Goal: Contribute content: Contribute content

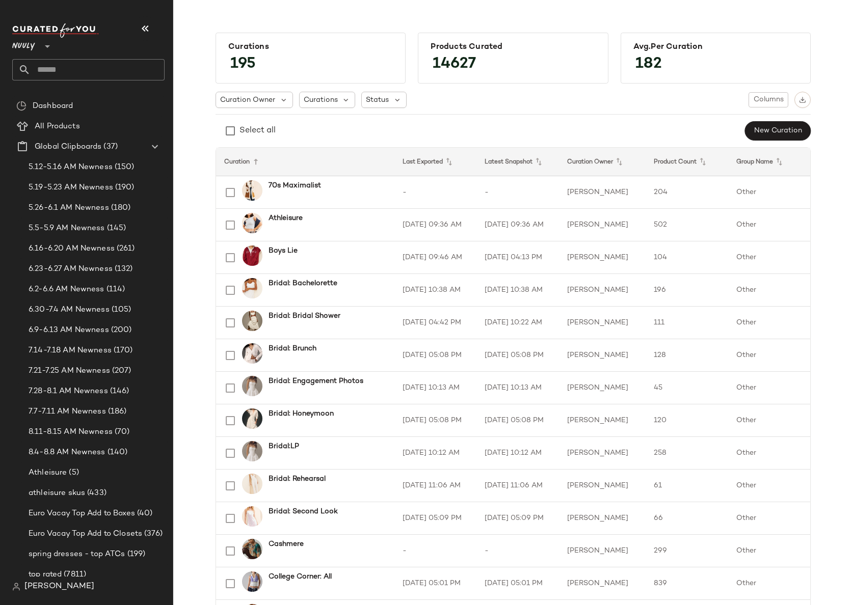
click at [30, 49] on span "Nuuly" at bounding box center [23, 44] width 23 height 18
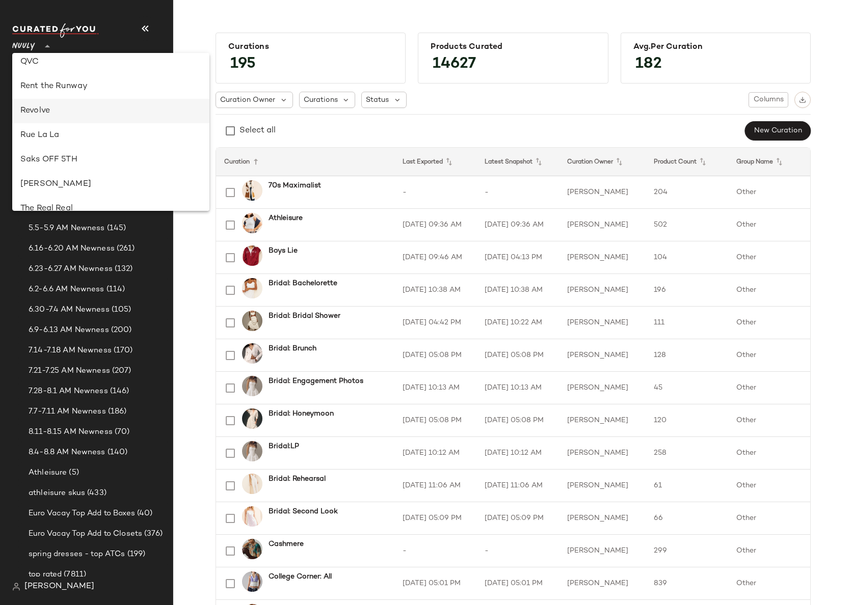
scroll to position [585, 0]
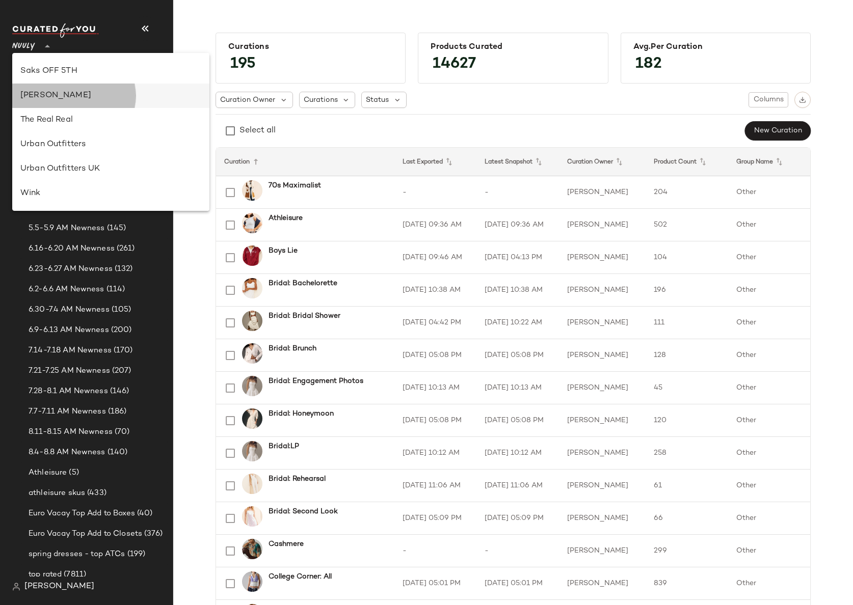
click at [62, 98] on div "[PERSON_NAME]" at bounding box center [110, 96] width 181 height 12
type input "**"
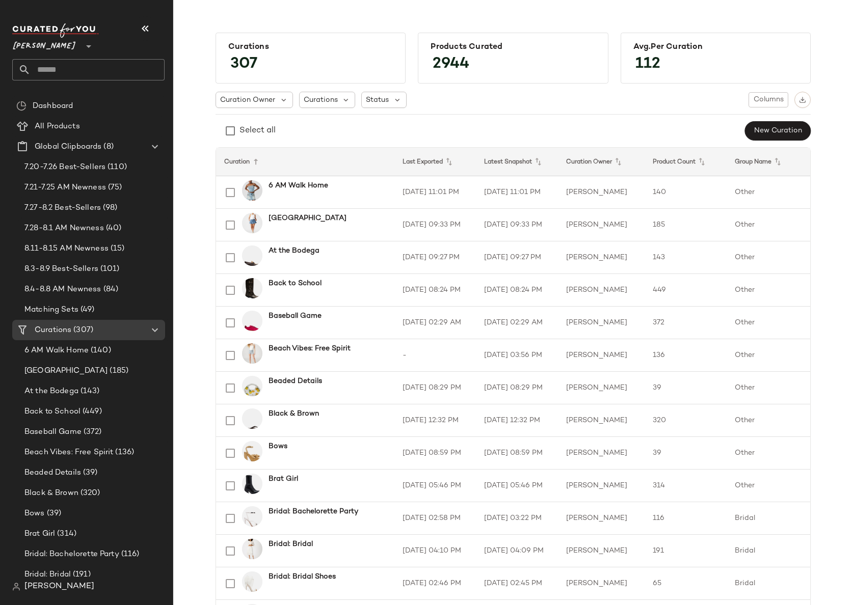
click at [60, 71] on input "text" at bounding box center [98, 69] width 134 height 21
type input "*"
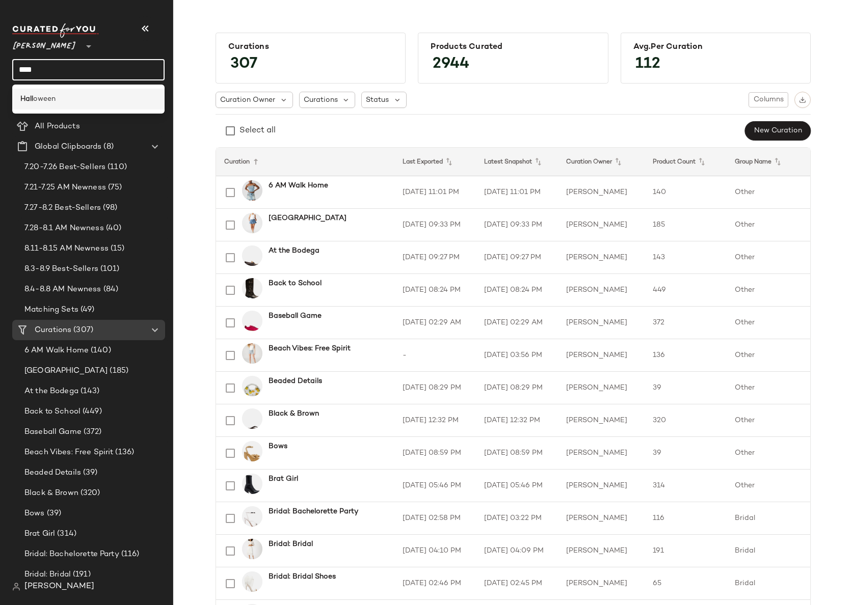
type input "****"
click at [48, 99] on span "oween" at bounding box center [44, 99] width 22 height 11
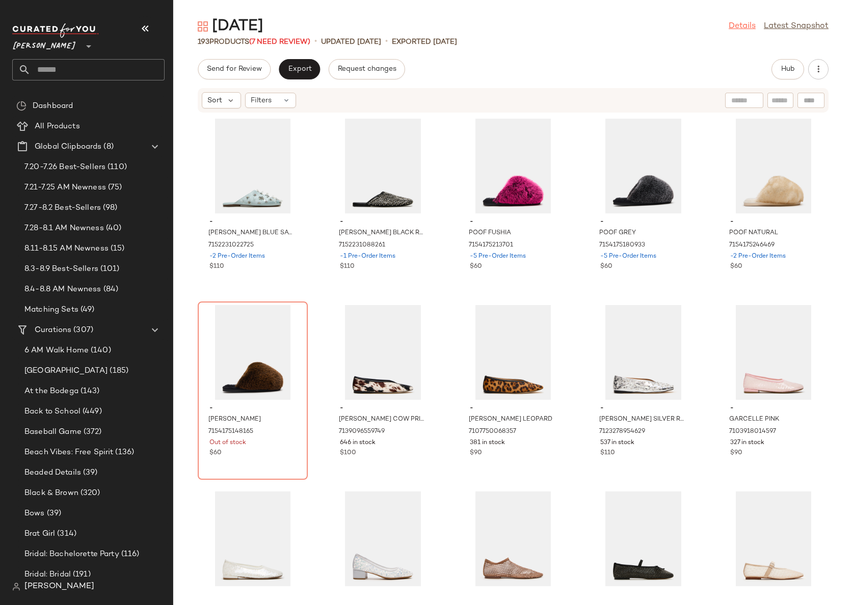
click at [744, 27] on link "Details" at bounding box center [742, 26] width 27 height 12
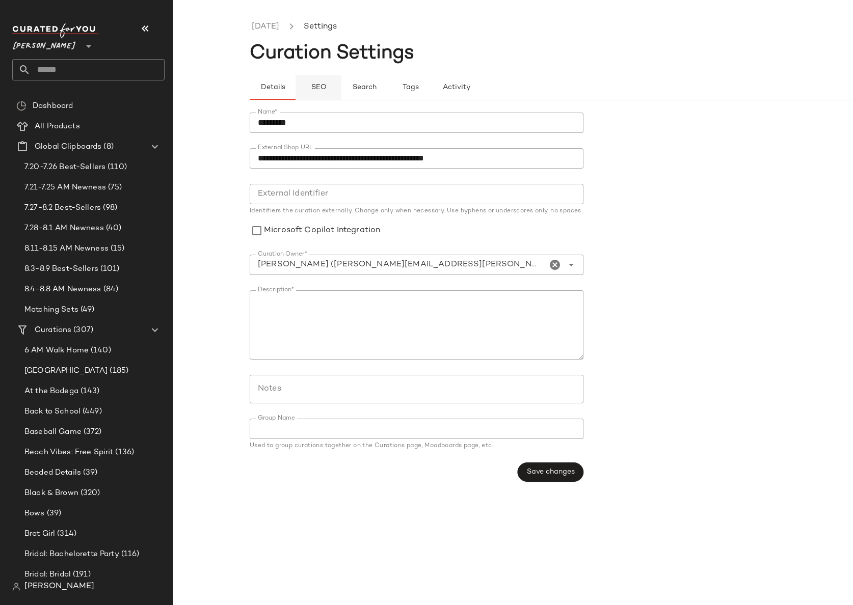
click at [316, 88] on span "SEO" at bounding box center [318, 88] width 16 height 8
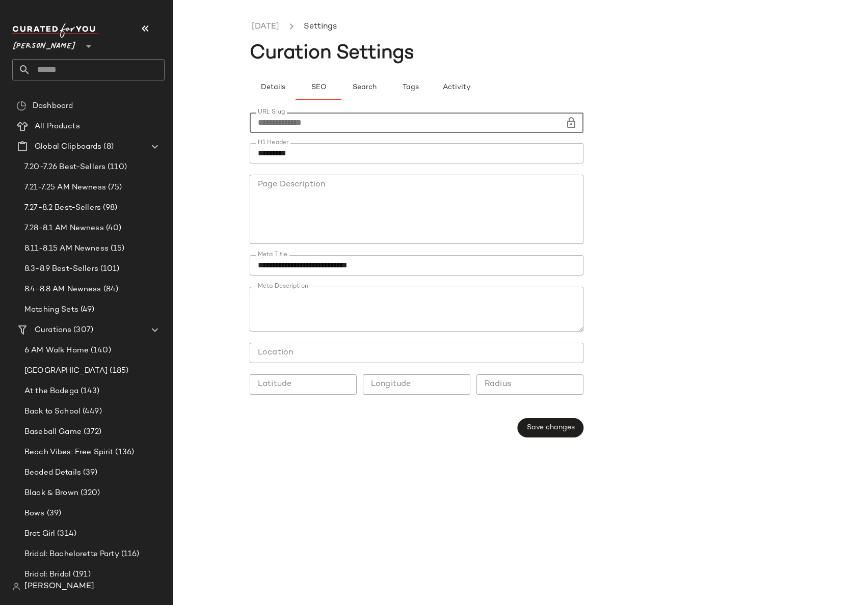
click at [430, 119] on input "**********" at bounding box center [407, 123] width 315 height 20
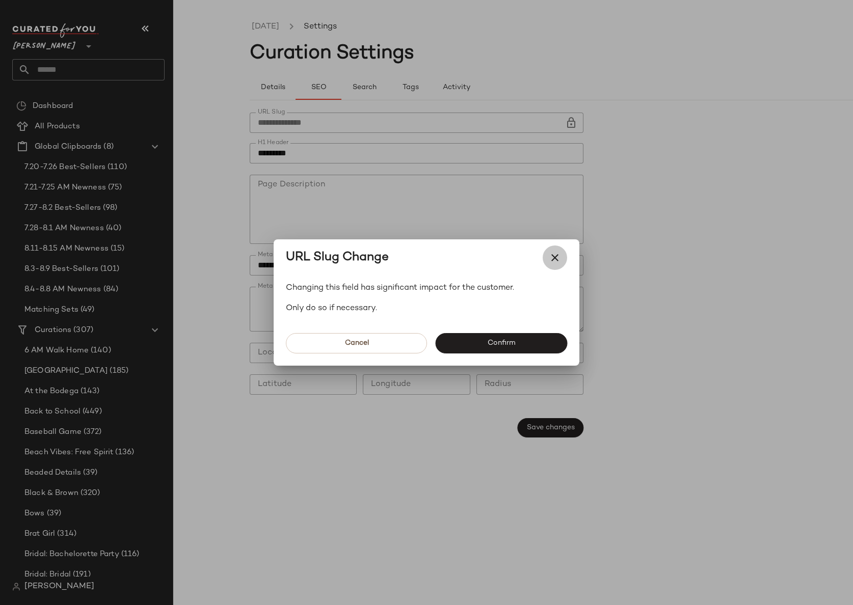
click at [554, 256] on icon "button" at bounding box center [555, 258] width 12 height 12
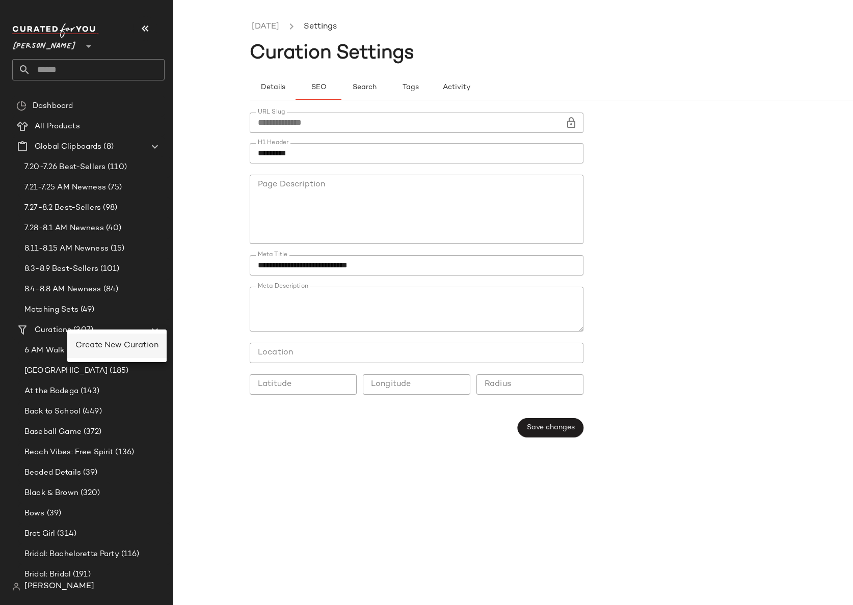
click at [87, 346] on span "Create New Curation" at bounding box center [116, 345] width 83 height 9
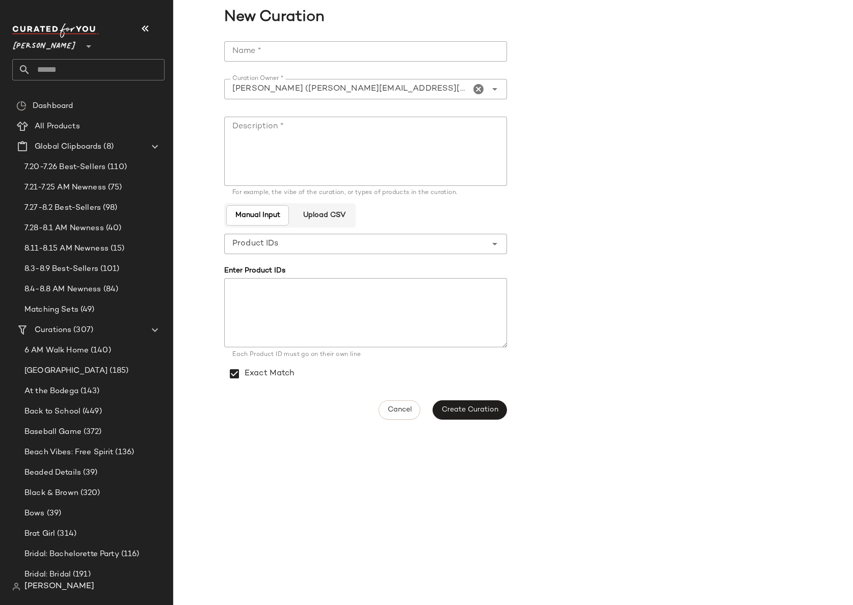
click at [283, 54] on input "Name *" at bounding box center [365, 51] width 283 height 20
type input "*"
click at [246, 51] on input "********" at bounding box center [365, 51] width 283 height 20
type input "*********"
click at [410, 152] on textarea "Description *" at bounding box center [365, 151] width 283 height 69
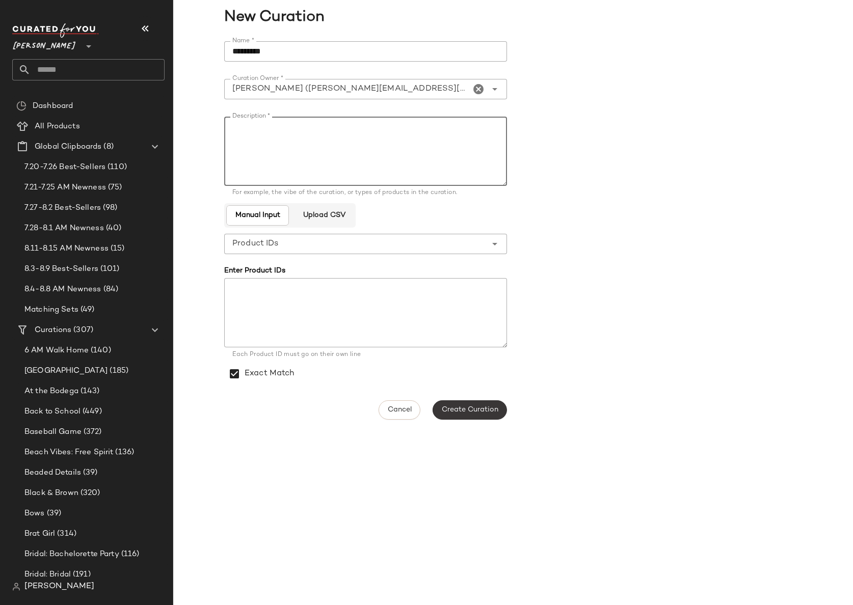
click at [480, 412] on span "Create Curation" at bounding box center [469, 410] width 57 height 8
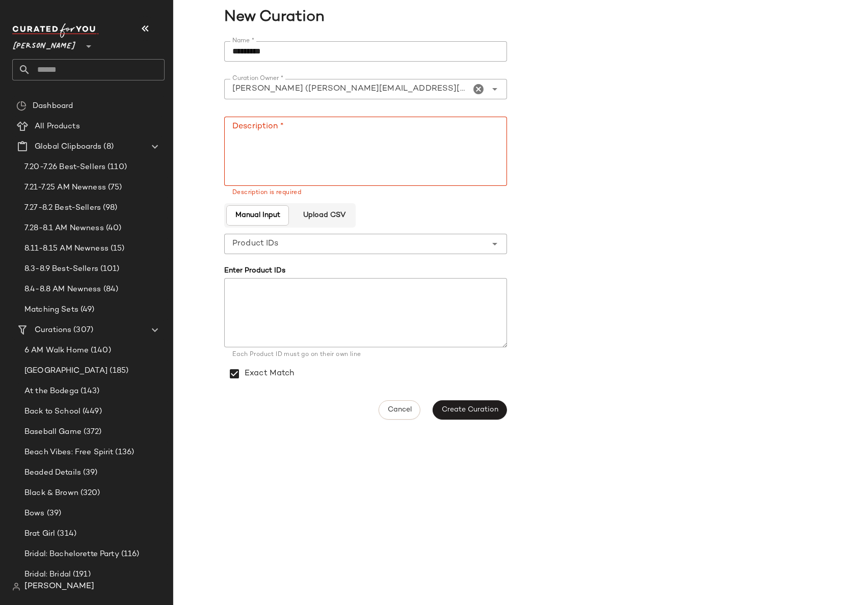
click at [309, 154] on textarea "Description *" at bounding box center [365, 151] width 283 height 69
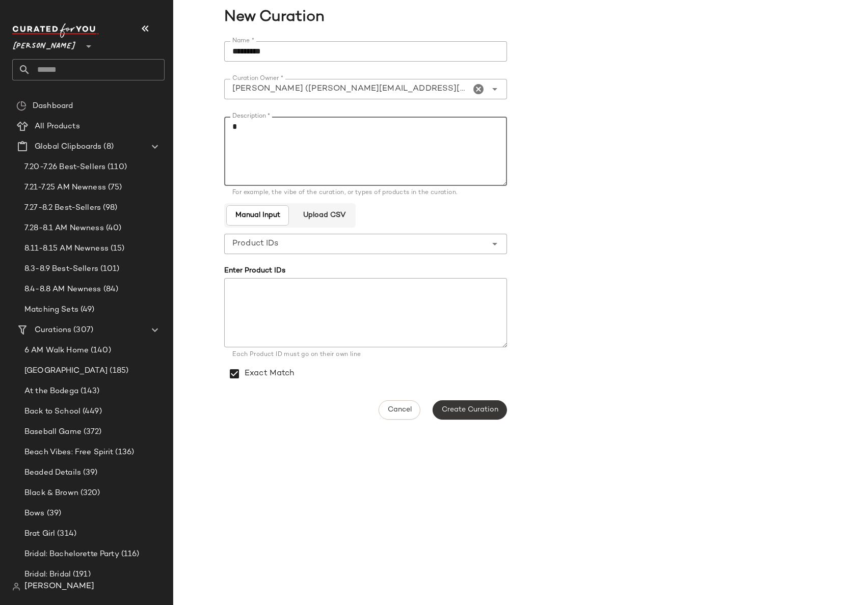
click at [473, 407] on span "Create Curation" at bounding box center [469, 410] width 57 height 8
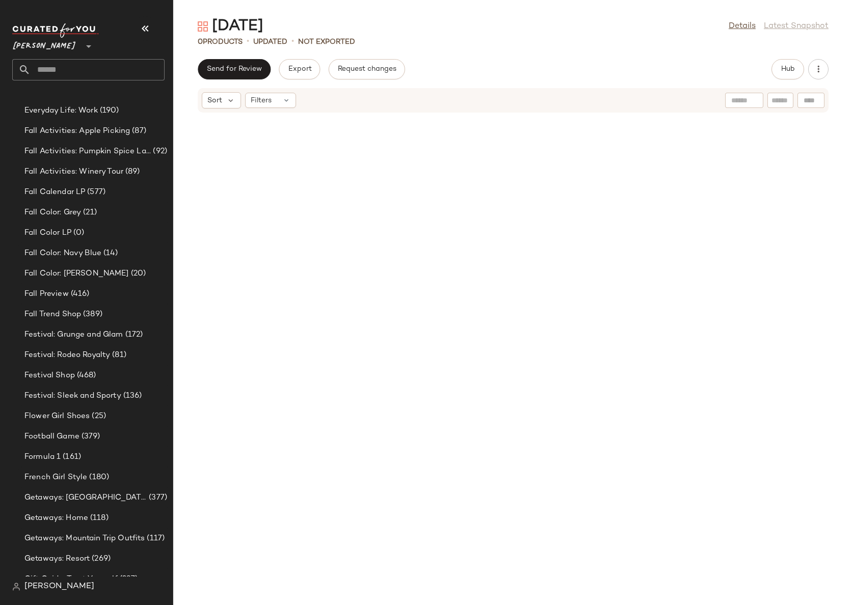
scroll to position [2790, 0]
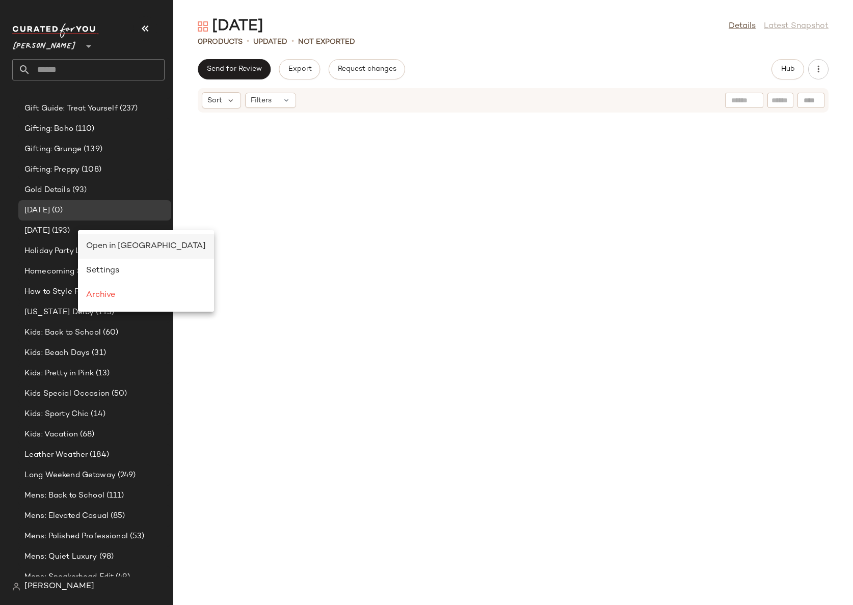
click at [119, 251] on div "Open in Split View" at bounding box center [146, 247] width 120 height 12
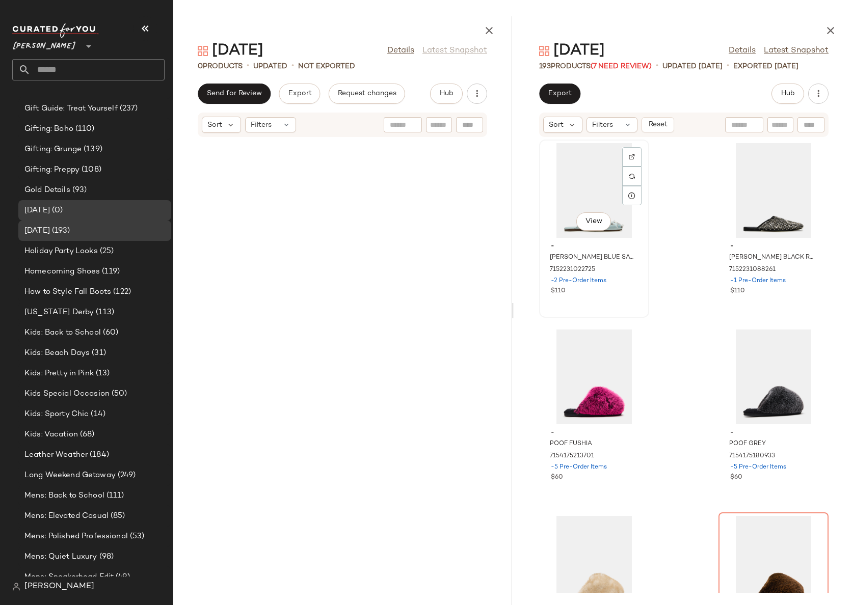
click at [575, 180] on div "View" at bounding box center [594, 190] width 103 height 95
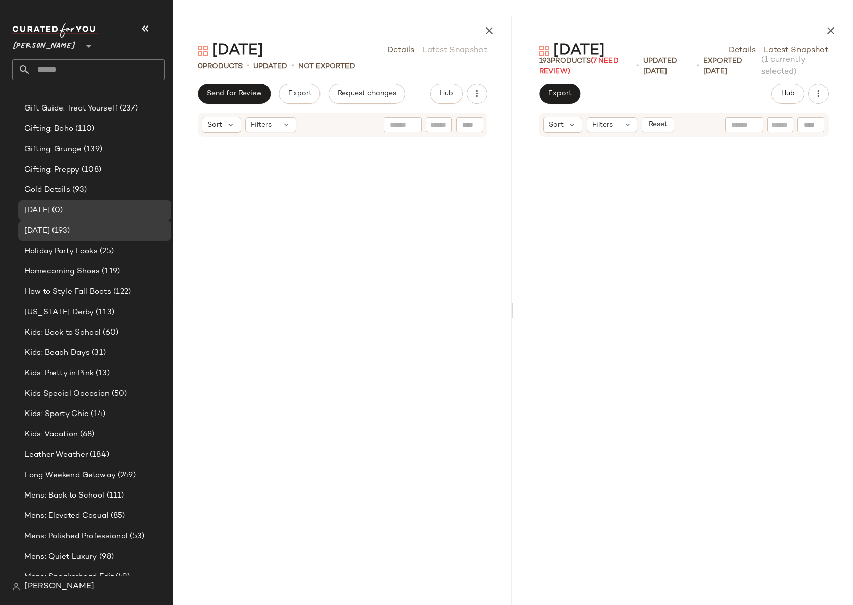
scroll to position [17640, 0]
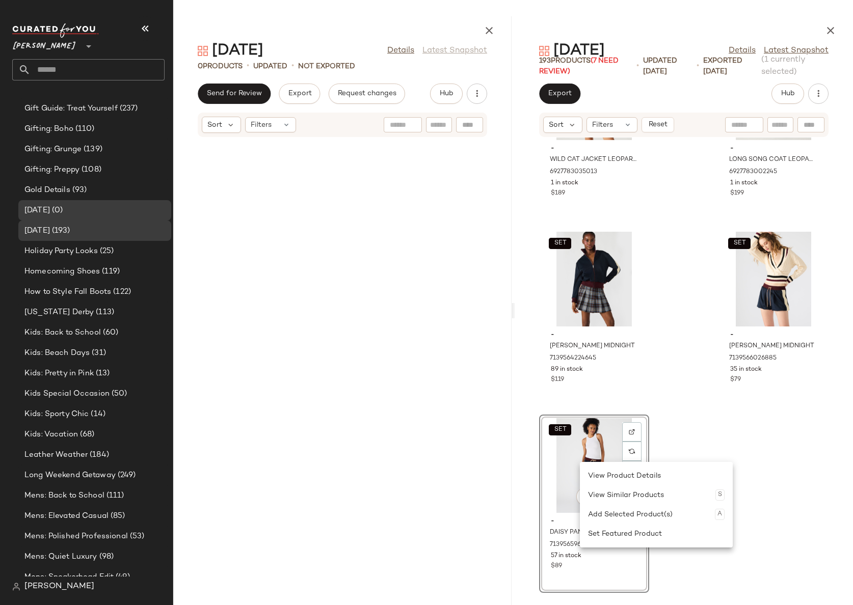
click at [589, 429] on div "SET View" at bounding box center [594, 465] width 103 height 95
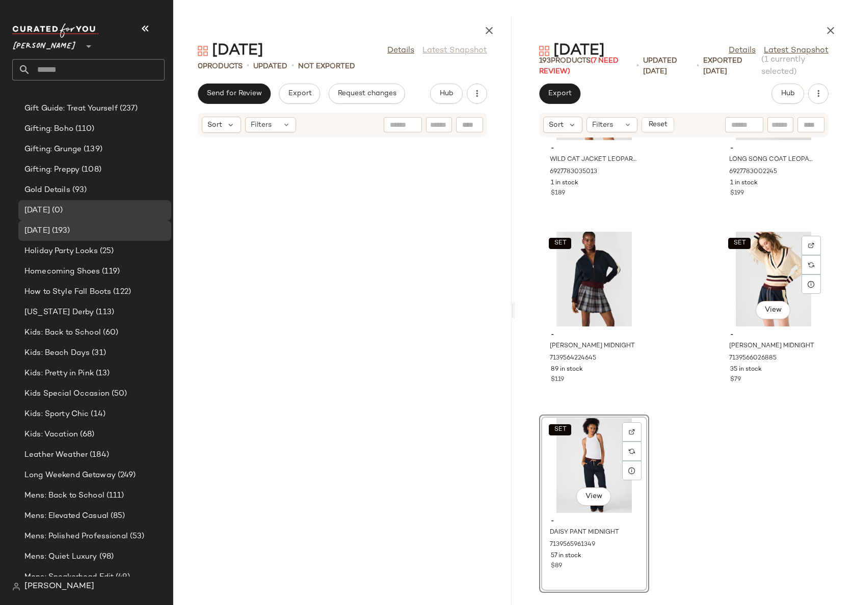
click at [708, 447] on div "- WILD CAT JACKET LEOPARD 6927783035013 1 in stock $189 - LONG SONG COAT LEOPAR…" at bounding box center [684, 366] width 338 height 456
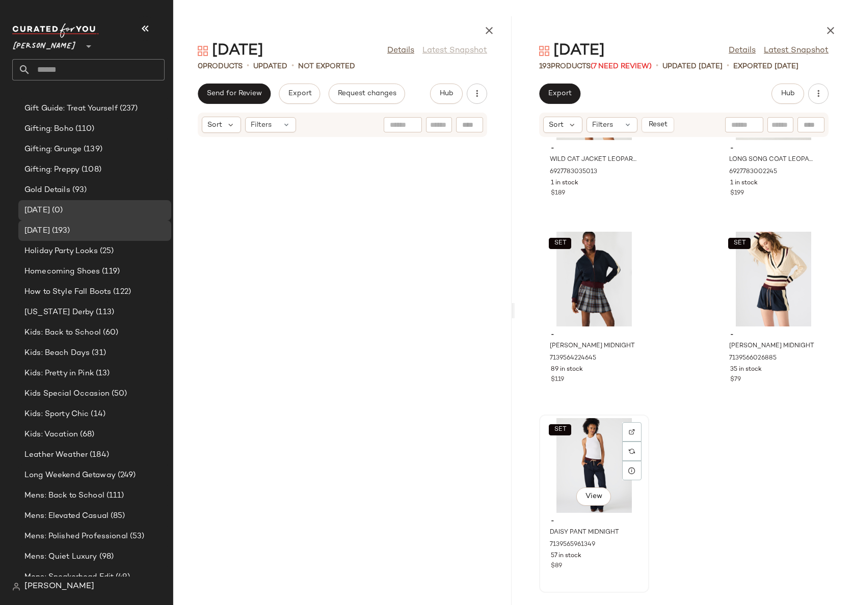
click at [582, 452] on div "SET View" at bounding box center [594, 465] width 103 height 95
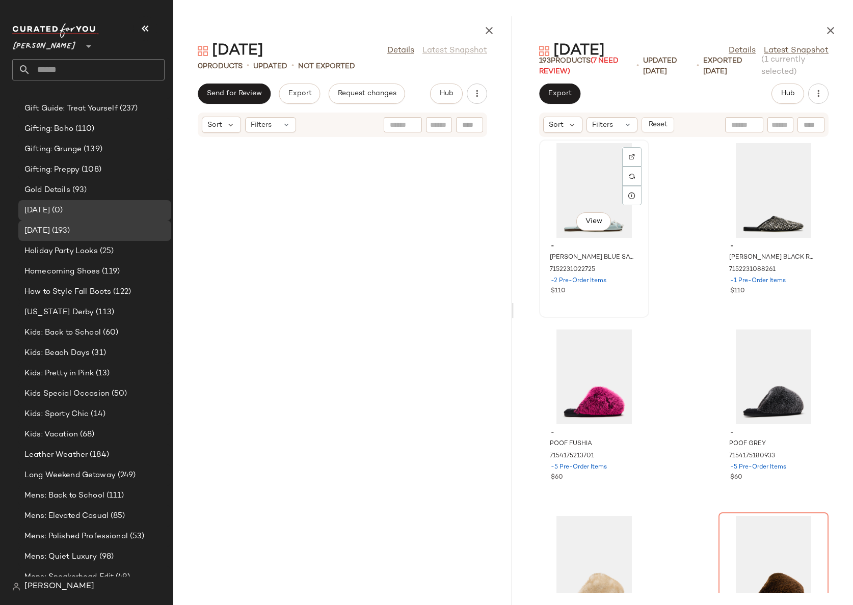
click at [576, 189] on div "View" at bounding box center [594, 190] width 103 height 95
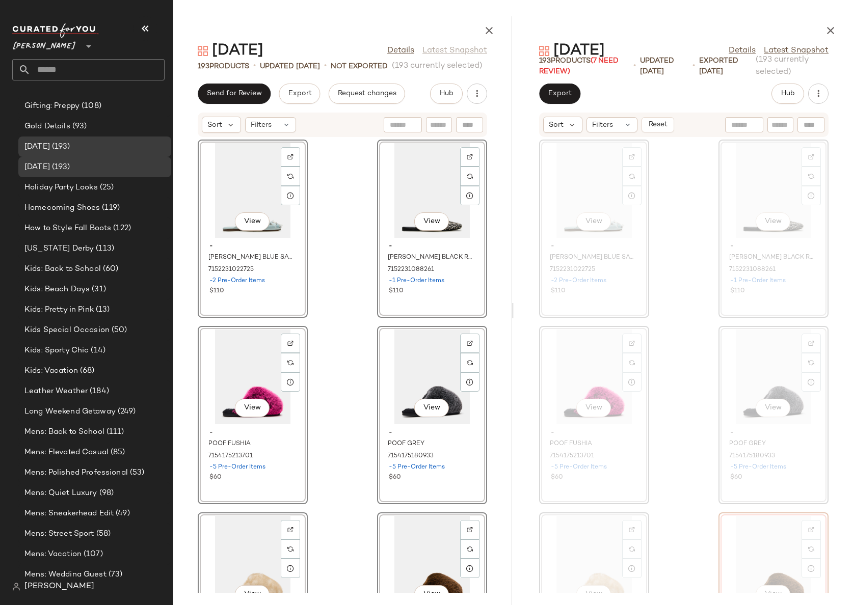
scroll to position [2823, 0]
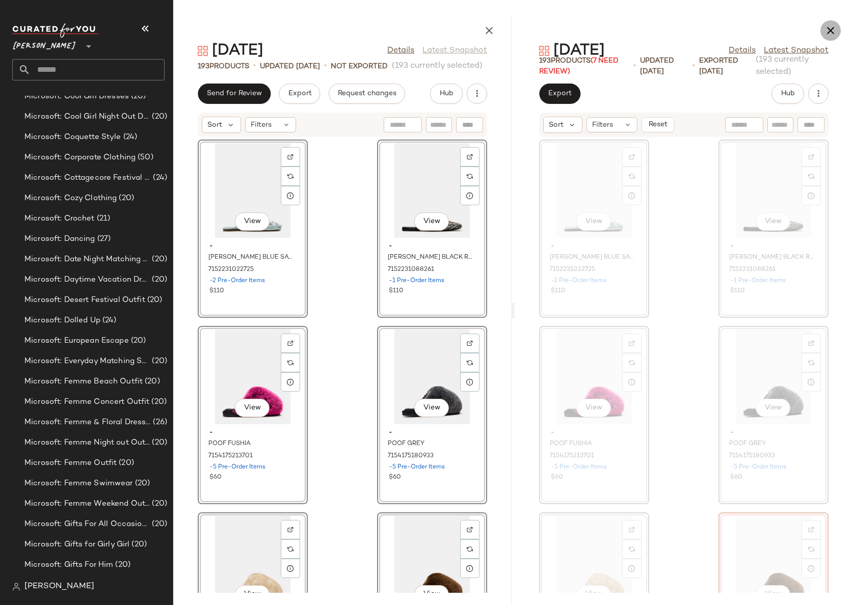
click at [830, 29] on icon "button" at bounding box center [831, 30] width 12 height 12
